Goal: Task Accomplishment & Management: Complete application form

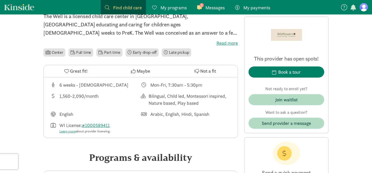
scroll to position [143, 0]
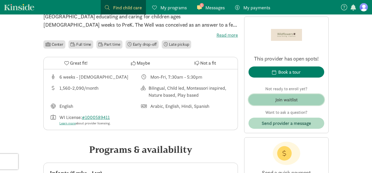
click at [266, 100] on span "Join waitlist" at bounding box center [285, 99] width 67 height 7
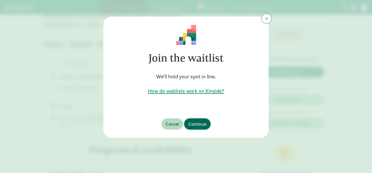
click at [196, 123] on span "Continue" at bounding box center [197, 123] width 18 height 7
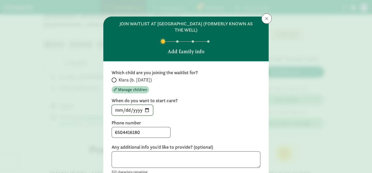
click at [149, 109] on input "[DATE]" at bounding box center [132, 110] width 41 height 10
type input "[DATE]"
click at [148, 108] on input "[DATE]" at bounding box center [132, 110] width 41 height 10
click at [178, 122] on label "Phone number" at bounding box center [186, 123] width 149 height 6
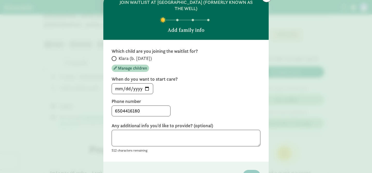
scroll to position [22, 0]
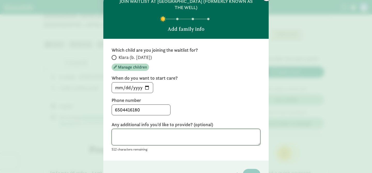
click at [129, 137] on textarea at bounding box center [186, 137] width 149 height 17
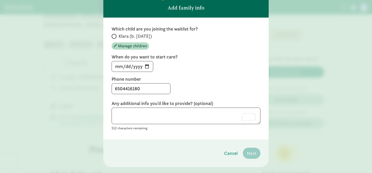
click at [237, 96] on div "Which child are you joining the waitlist for? Klara (b. [DATE]) Manage children…" at bounding box center [186, 78] width 149 height 105
click at [177, 120] on textarea "To enrich screen reader interactions, please activate Accessibility in Grammarl…" at bounding box center [186, 115] width 149 height 17
click at [131, 47] on span "Manage children" at bounding box center [132, 46] width 29 height 6
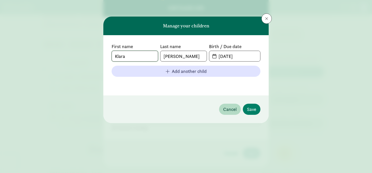
drag, startPoint x: 129, startPoint y: 54, endPoint x: 94, endPoint y: 52, distance: 34.7
click at [94, 52] on div "Manage your children First name [PERSON_NAME] Last name [PERSON_NAME] Birth / D…" at bounding box center [186, 86] width 372 height 173
type input "[PERSON_NAME]"
click at [223, 56] on input "[DATE]" at bounding box center [237, 56] width 45 height 10
drag, startPoint x: 240, startPoint y: 56, endPoint x: 203, endPoint y: 57, distance: 36.9
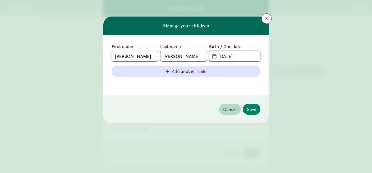
click at [203, 57] on div "First name [PERSON_NAME] Last name [PERSON_NAME] Birth / Due date [DATE]" at bounding box center [186, 52] width 149 height 18
type input "[DATE]"
click at [206, 96] on footer "Cancel Save" at bounding box center [185, 109] width 165 height 28
click at [258, 106] on button "Save" at bounding box center [252, 109] width 18 height 11
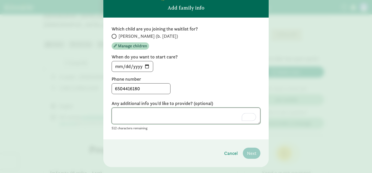
click at [179, 118] on textarea "To enrich screen reader interactions, please activate Accessibility in Grammarl…" at bounding box center [186, 115] width 149 height 17
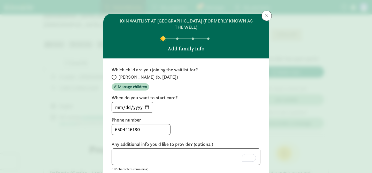
scroll to position [3, 0]
click at [194, 154] on textarea "To enrich screen reader interactions, please activate Accessibility in Grammarl…" at bounding box center [186, 156] width 149 height 17
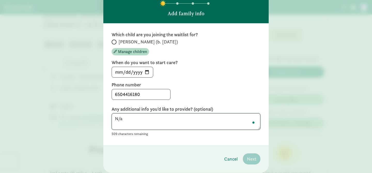
scroll to position [54, 0]
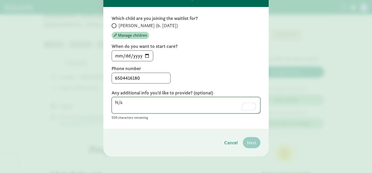
type textarea "N/a"
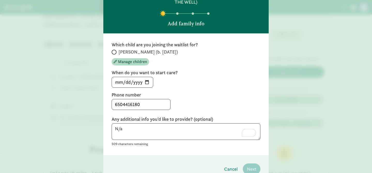
scroll to position [0, 0]
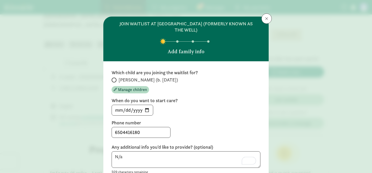
click at [123, 81] on span "[PERSON_NAME] (b. [DATE])" at bounding box center [147, 80] width 59 height 6
click at [115, 81] on input "[PERSON_NAME] (b. [DATE])" at bounding box center [113, 79] width 3 height 3
radio input "true"
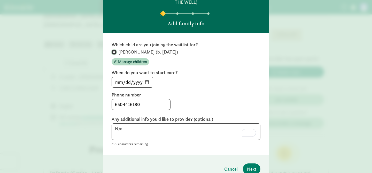
scroll to position [54, 0]
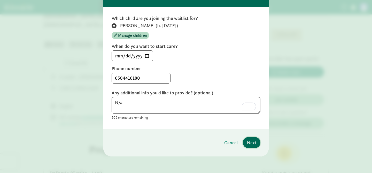
click at [252, 142] on span "Next" at bounding box center [251, 142] width 9 height 7
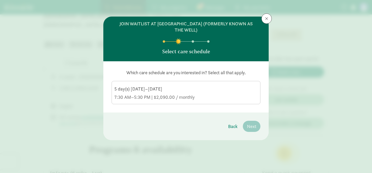
click at [170, 88] on div "5 day(s) [DATE]–[DATE]" at bounding box center [185, 89] width 143 height 6
click at [0, 0] on input "5 day(s) [DATE]–[DATE] 7:30 AM–5:30 PM | $2,090.00 / monthly" at bounding box center [0, 0] width 0 height 0
click at [251, 126] on span "Next" at bounding box center [251, 126] width 9 height 7
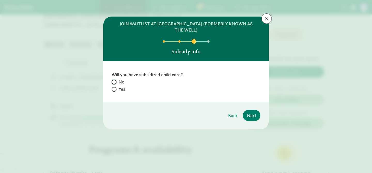
click at [115, 81] on input "No" at bounding box center [113, 81] width 3 height 3
radio input "true"
click at [252, 118] on span "Next" at bounding box center [251, 115] width 9 height 7
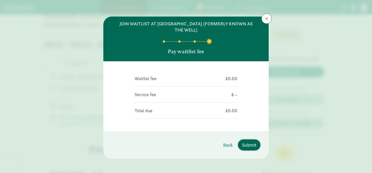
click at [251, 144] on span "Submit" at bounding box center [249, 144] width 14 height 7
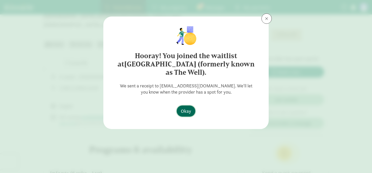
click at [187, 109] on span "Okay" at bounding box center [186, 110] width 10 height 7
